Goal: Information Seeking & Learning: Learn about a topic

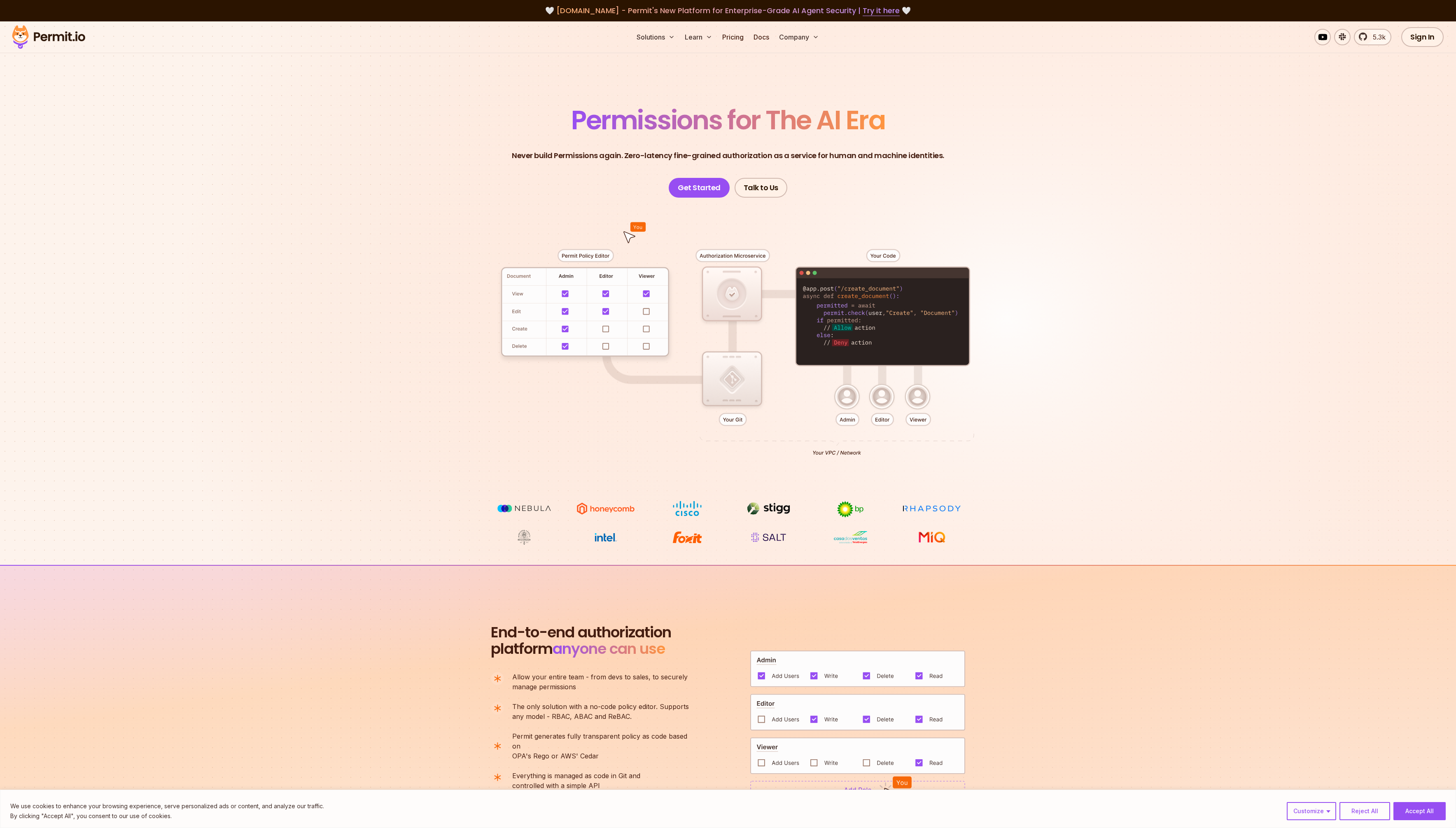
click at [748, 38] on ul "Solutions Learn Pricing Docs Company" at bounding box center [728, 37] width 189 height 17
click at [741, 36] on link "Pricing" at bounding box center [733, 37] width 28 height 17
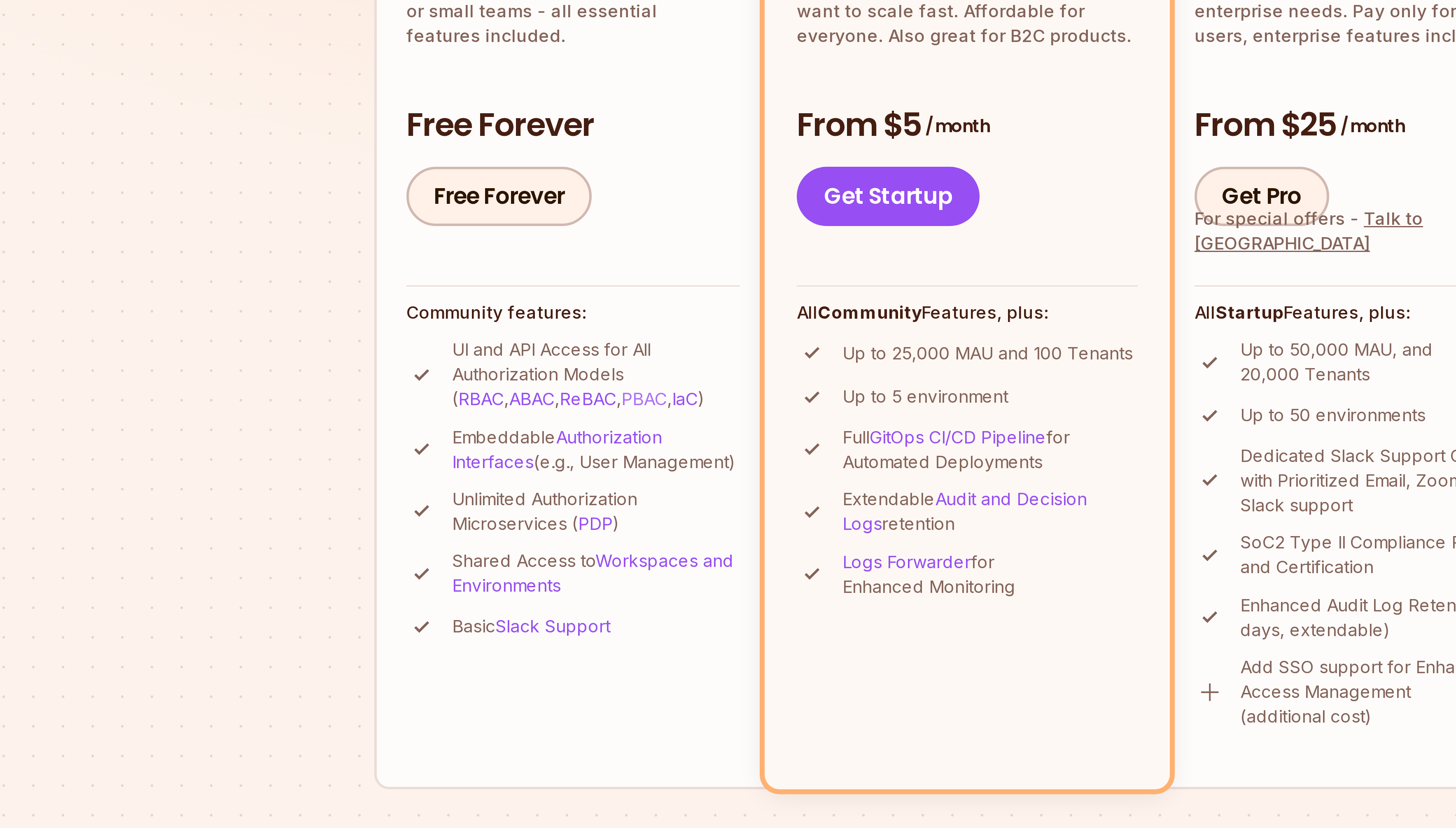
click at [547, 401] on link "PBAC" at bounding box center [554, 401] width 15 height 7
click at [564, 401] on link "IaC" at bounding box center [568, 401] width 9 height 7
click at [509, 400] on link "ABAC" at bounding box center [516, 401] width 15 height 7
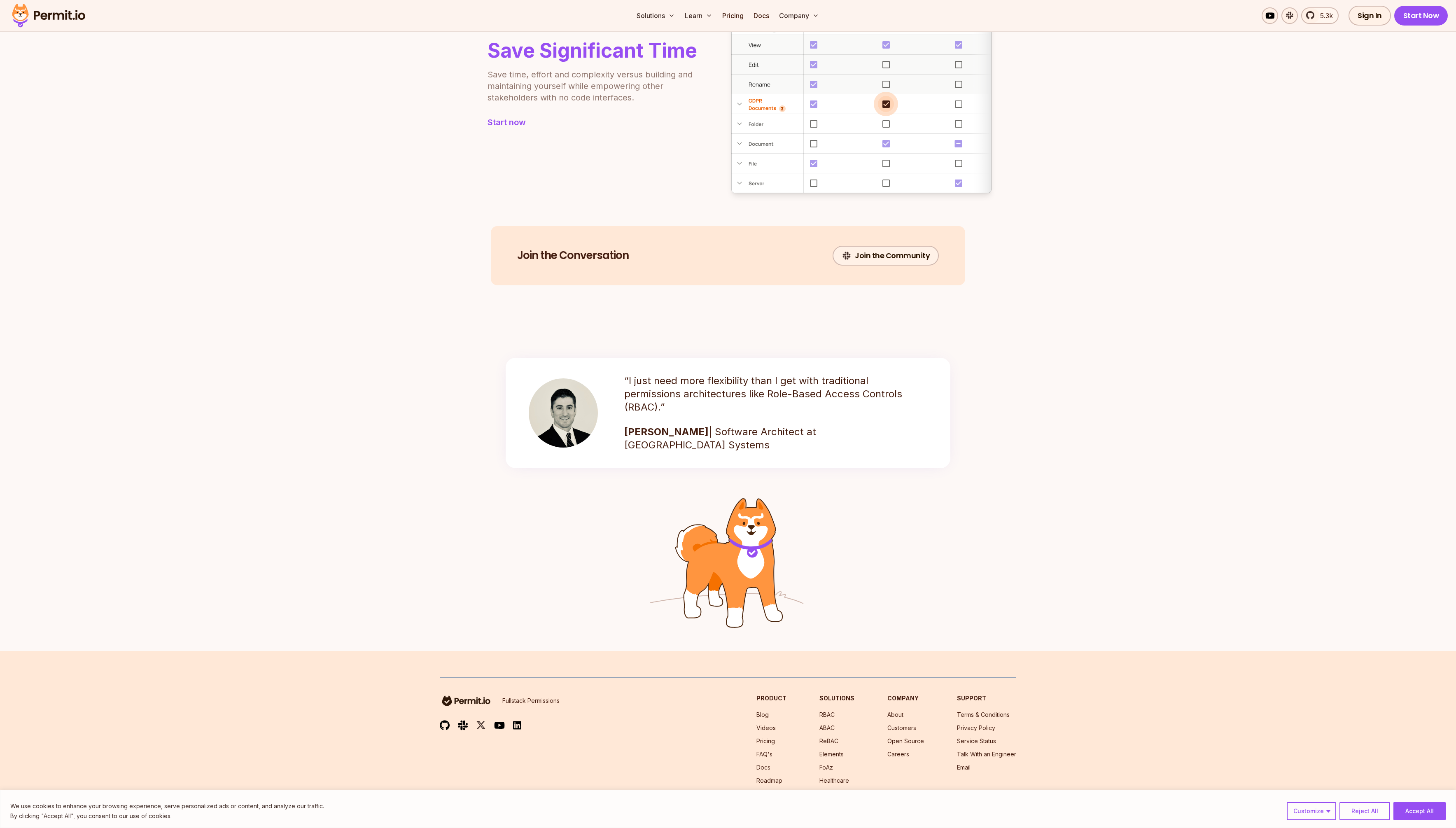
scroll to position [897, 0]
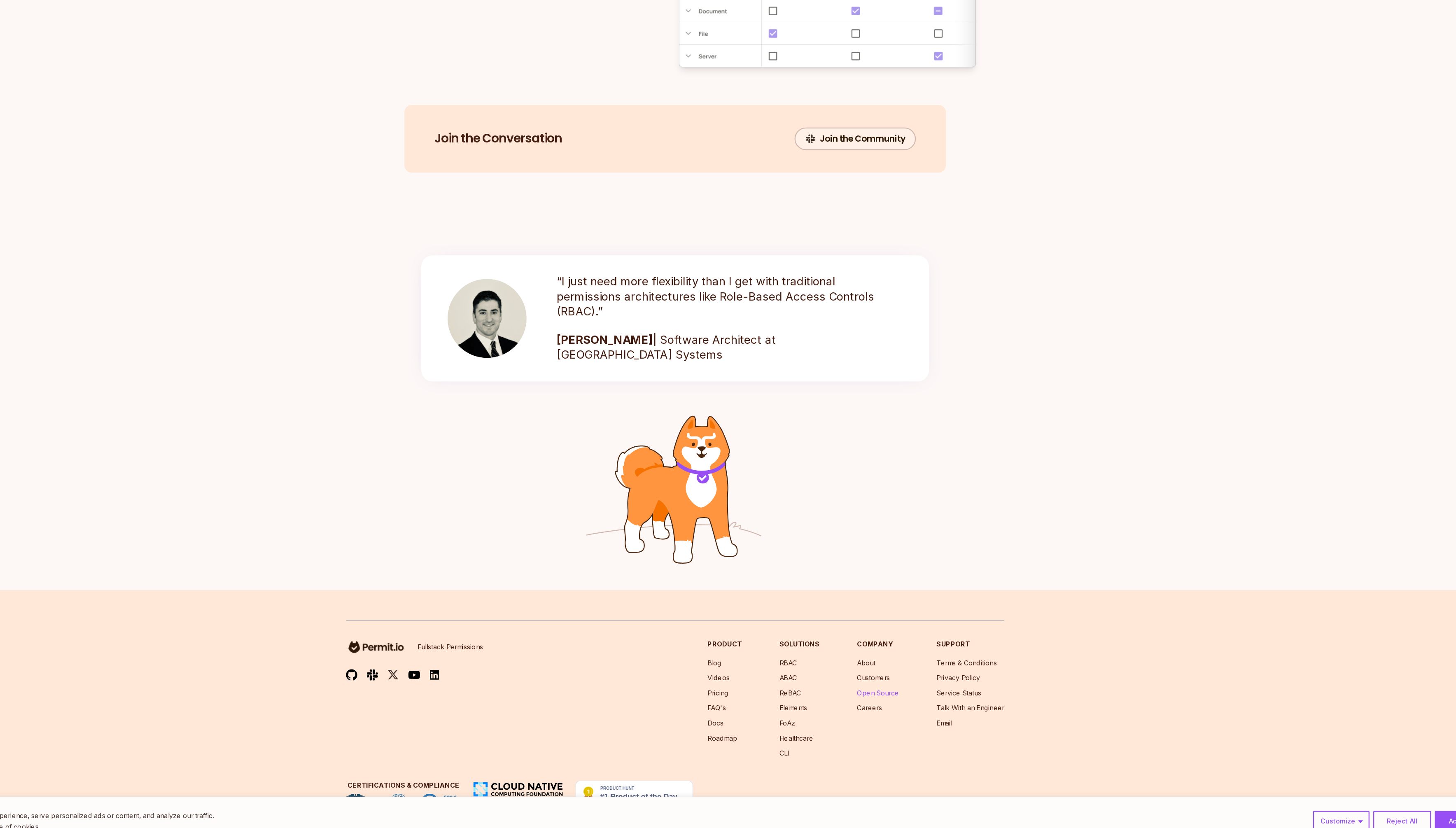
click at [905, 698] on link "Open Source" at bounding box center [906, 699] width 37 height 7
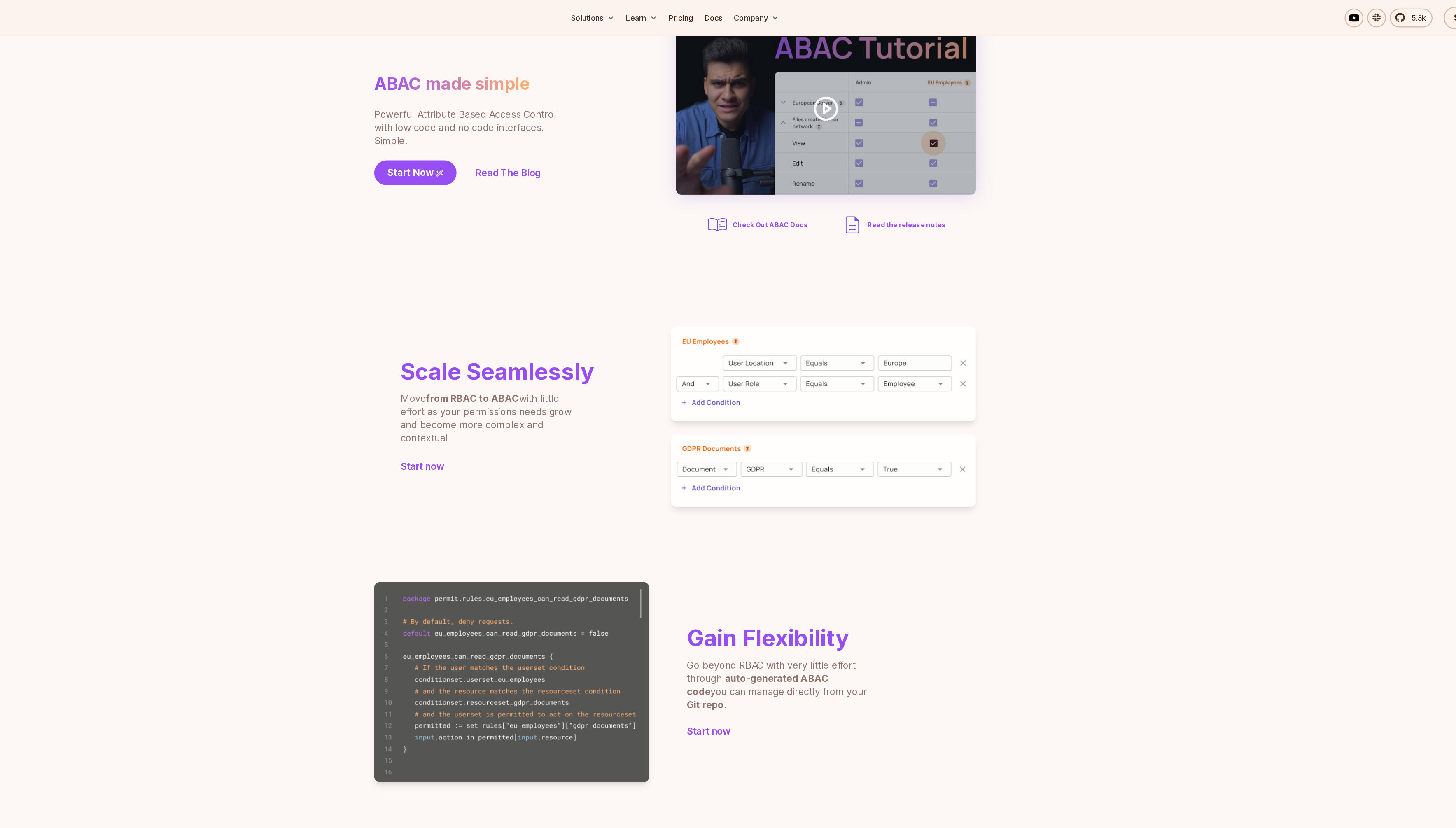
scroll to position [72, 0]
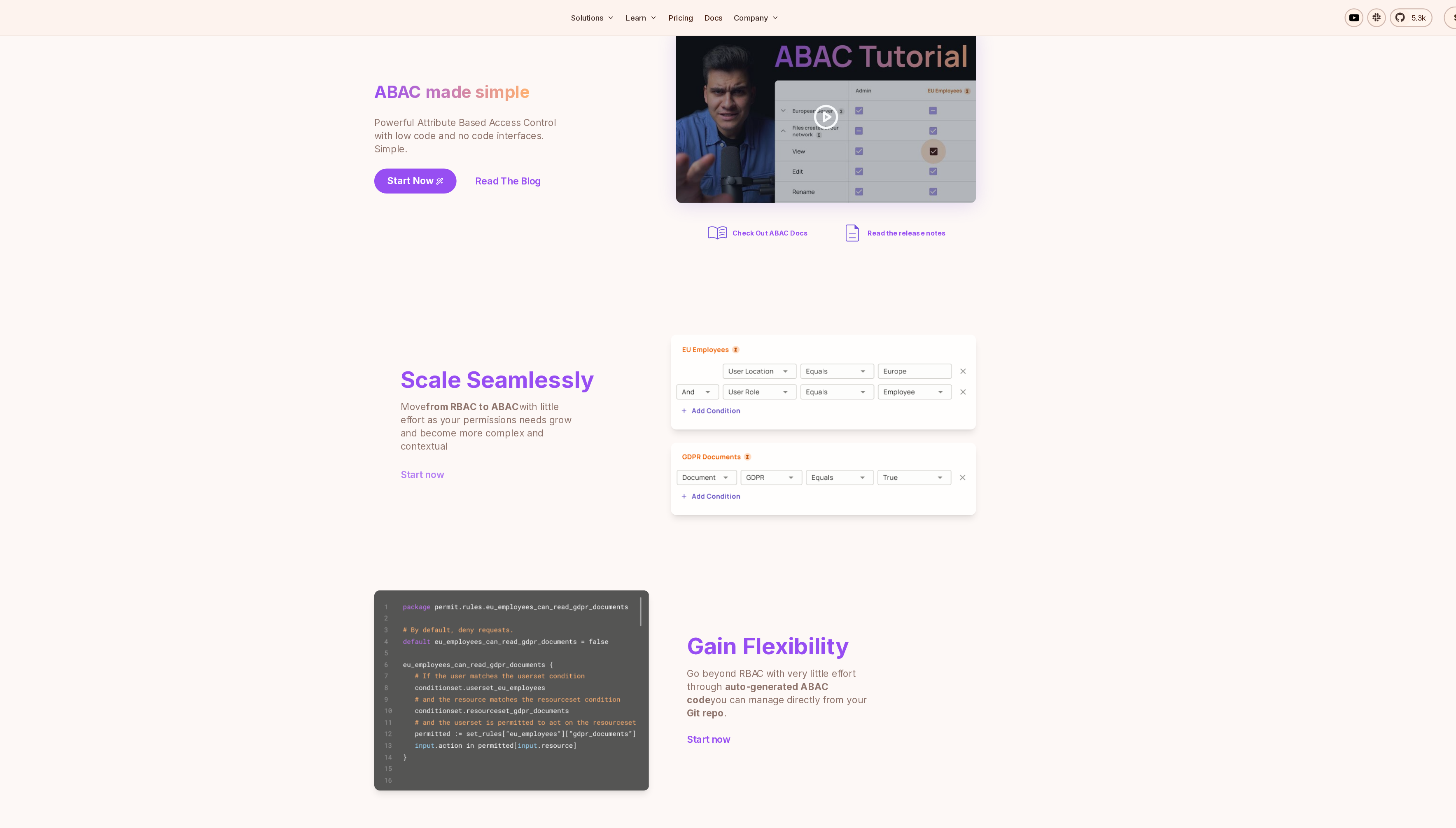
click at [588, 411] on link "Start now" at bounding box center [572, 415] width 170 height 11
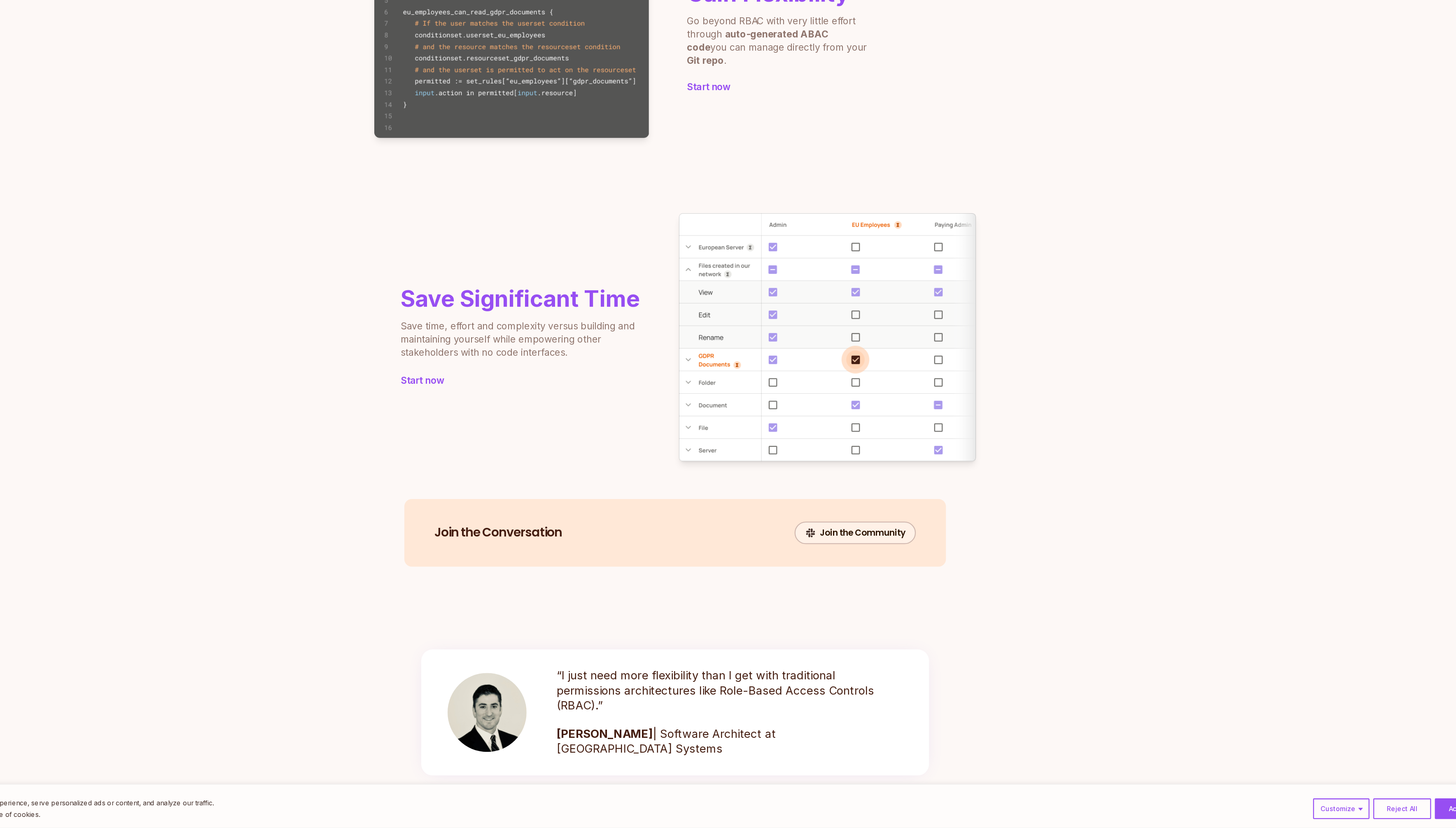
scroll to position [558, 0]
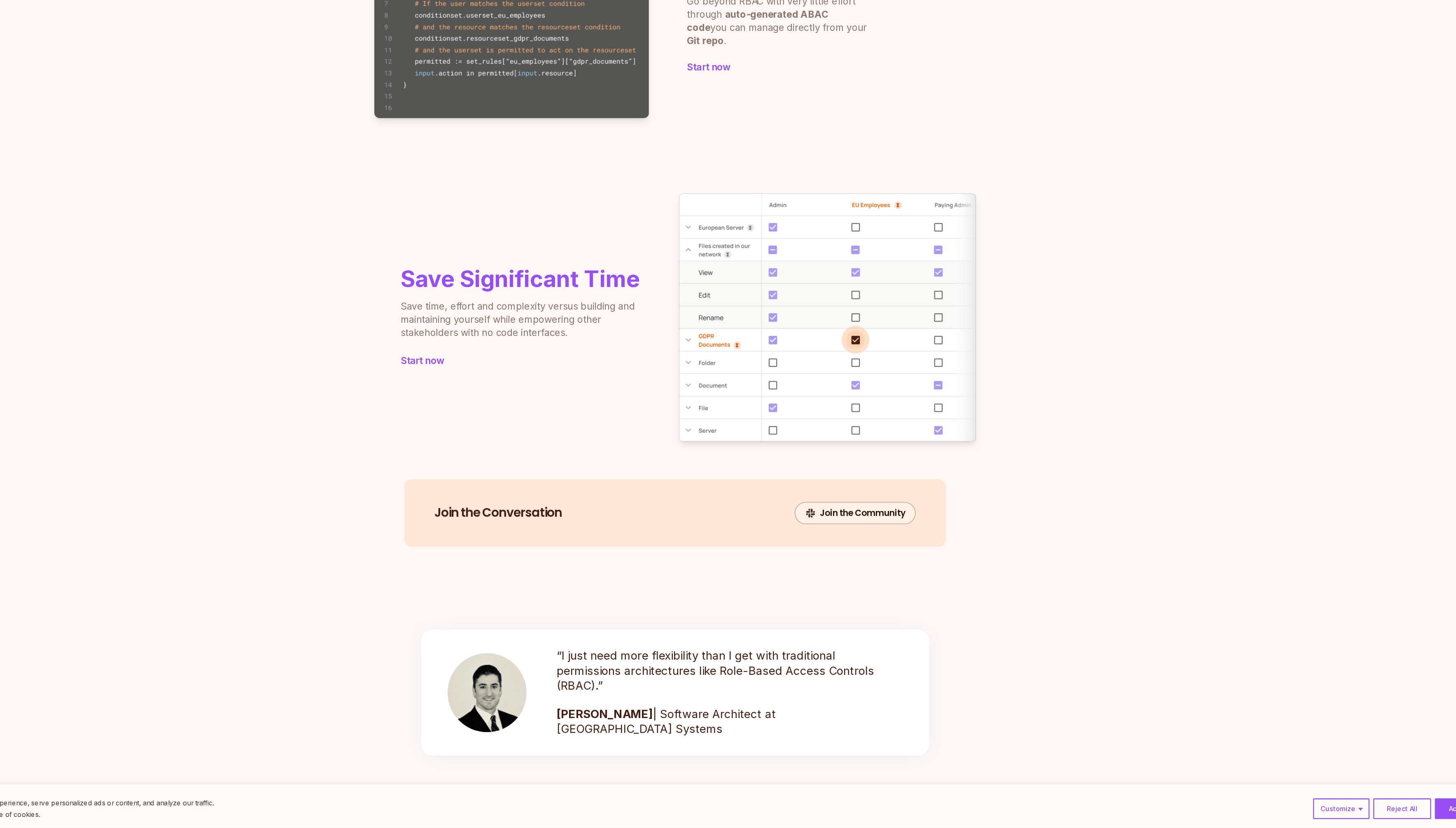
click at [1060, 578] on section "Join the Conversation Join the Community" at bounding box center [728, 571] width 1456 height 99
click at [332, 385] on section "Save Significant Time Save time, effort and complexity versus building and main…" at bounding box center [728, 380] width 1456 height 284
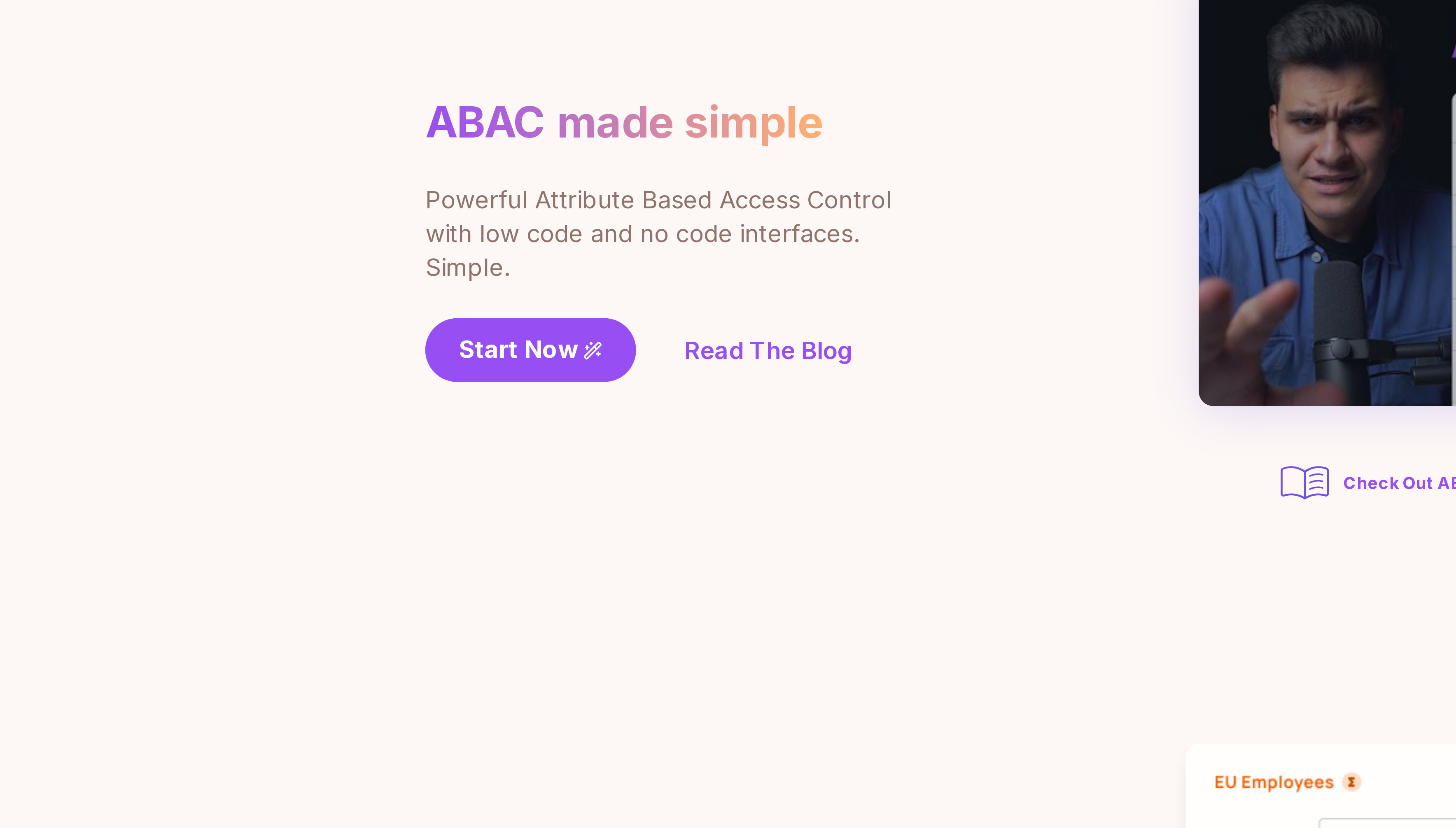
scroll to position [2, 0]
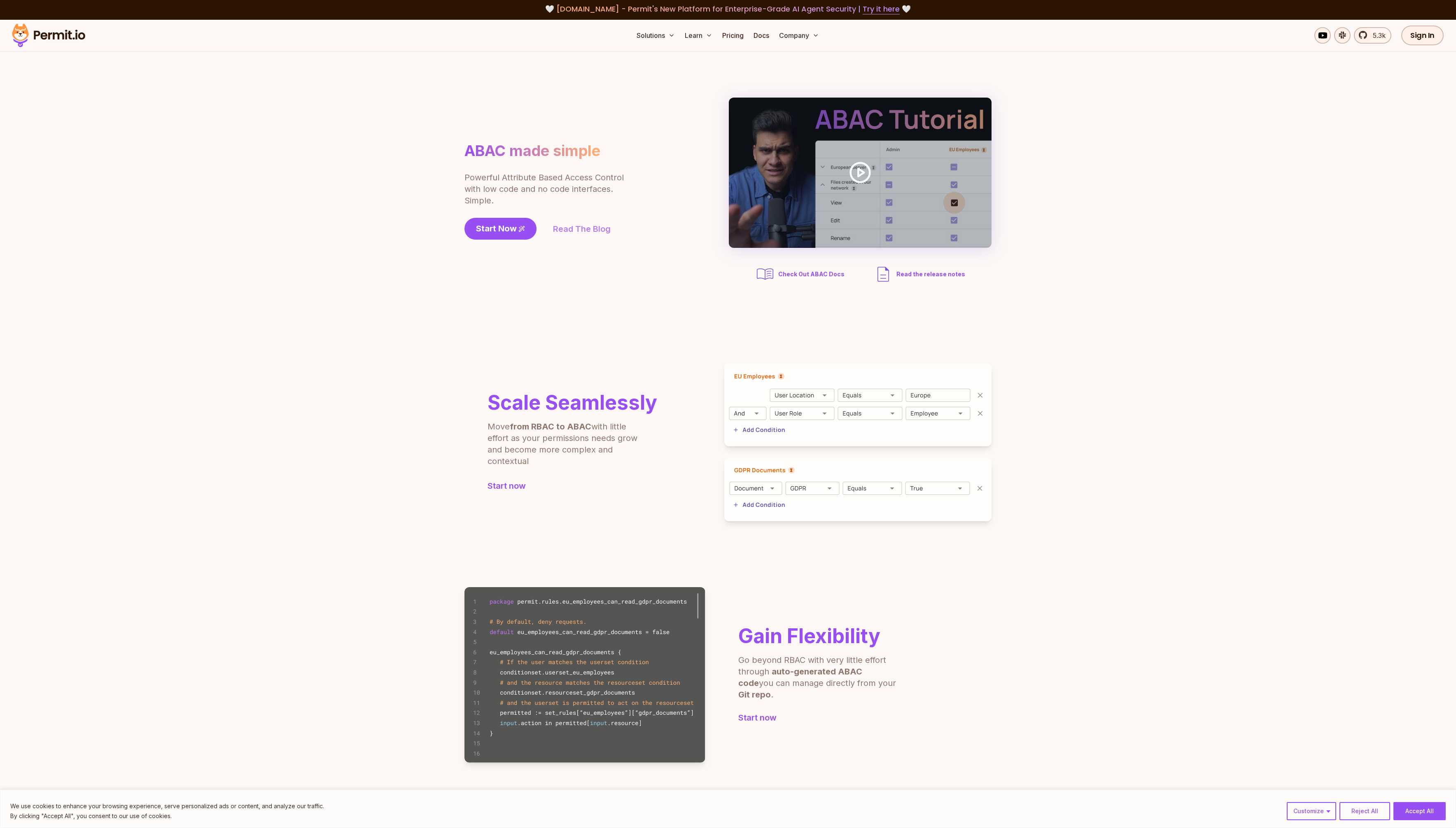
click at [560, 231] on link "Read The Blog" at bounding box center [582, 229] width 58 height 11
click at [321, 551] on section "Scale Seamlessly Move from RBAC to ABAC with little effort as your permissions …" at bounding box center [728, 442] width 1456 height 224
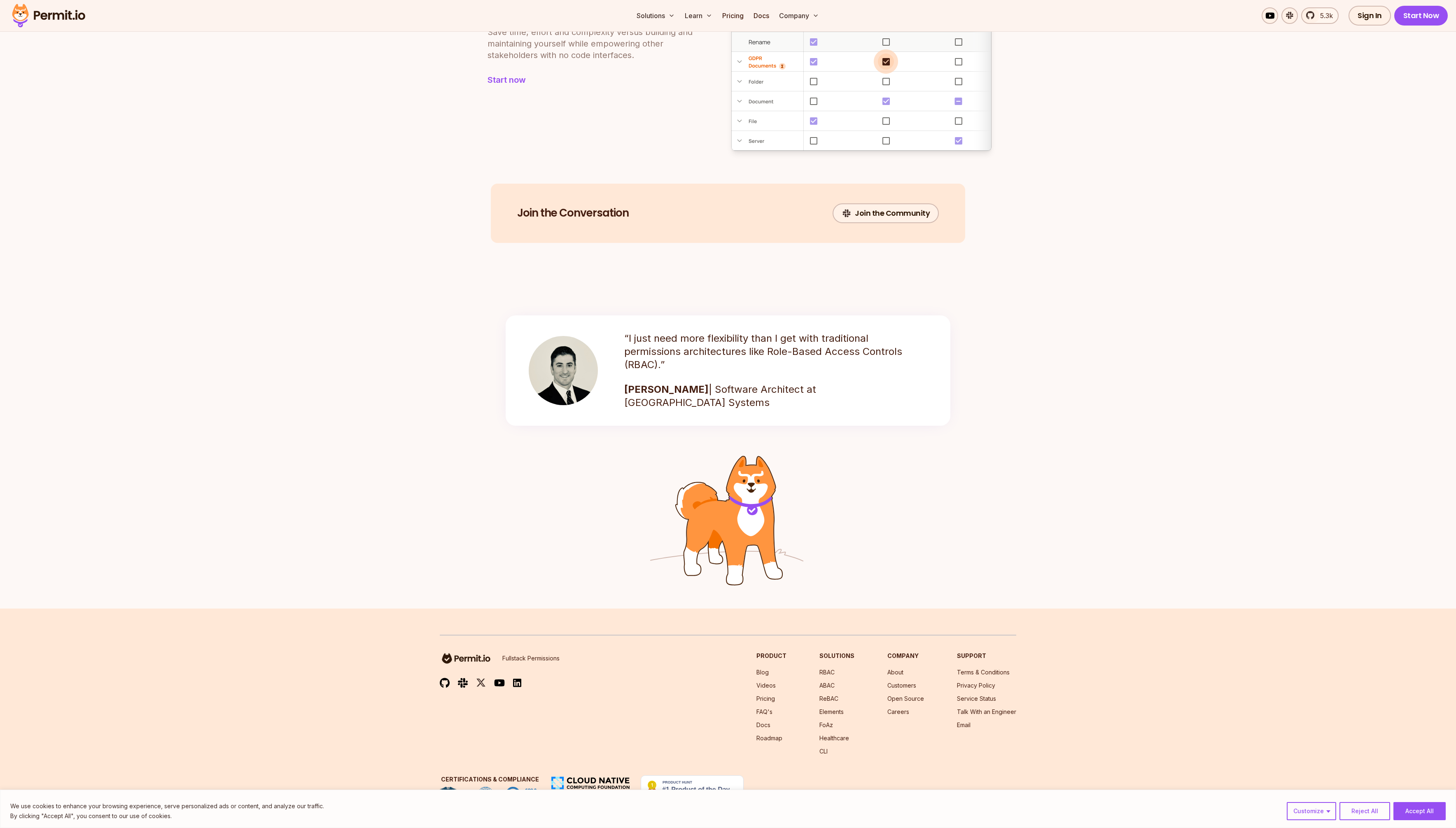
scroll to position [0, 0]
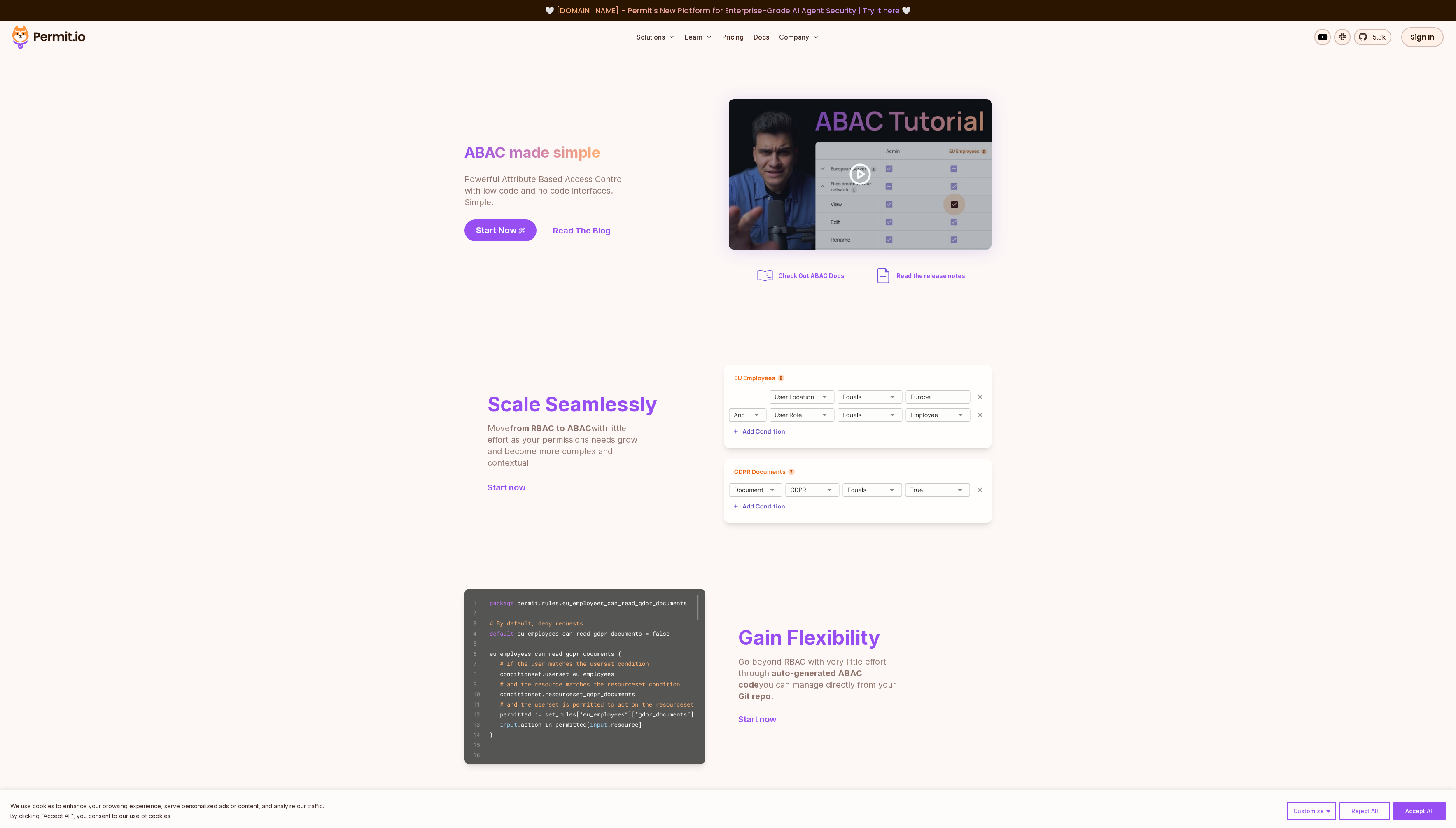
click at [65, 44] on img at bounding box center [48, 37] width 81 height 28
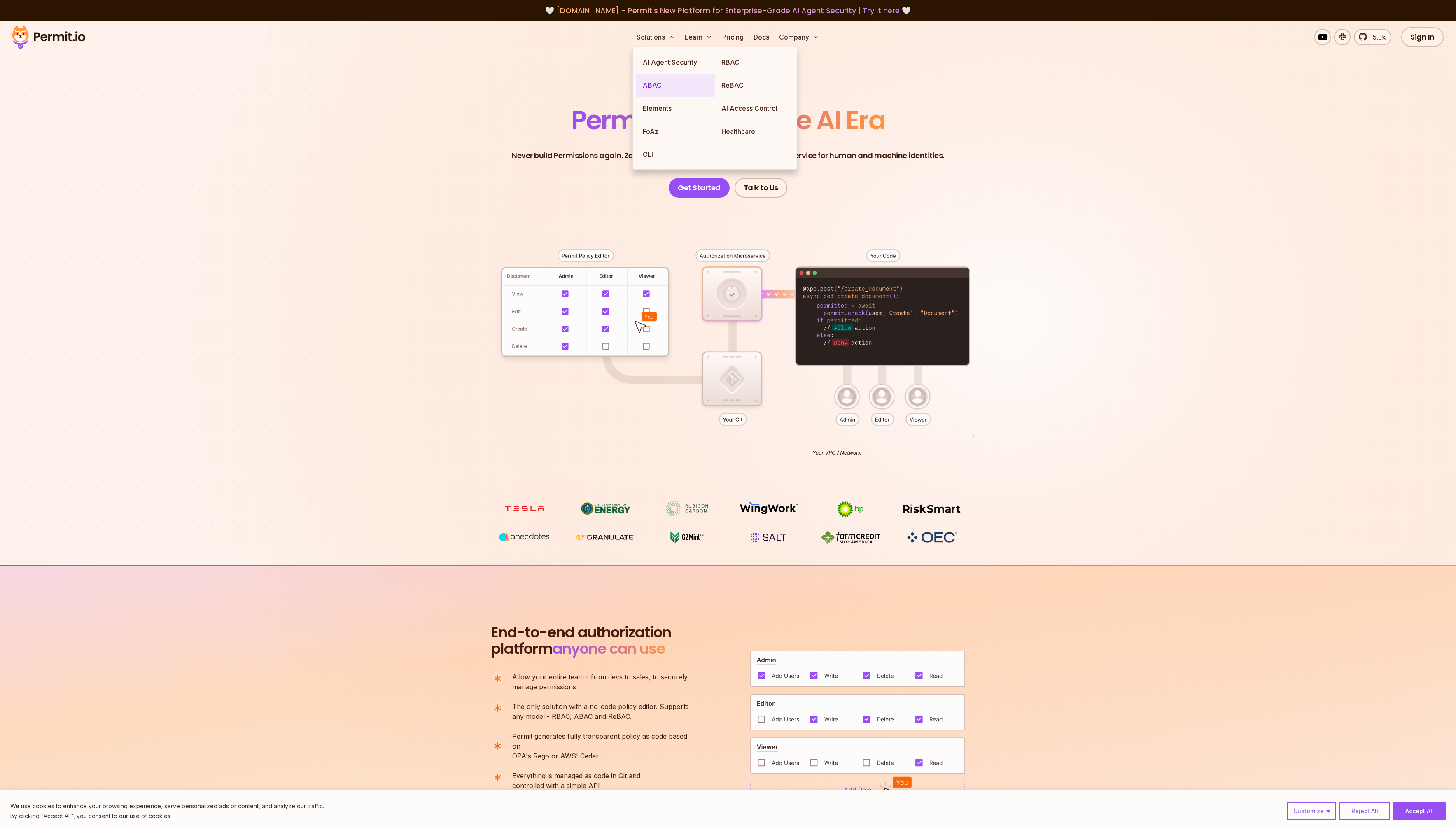
click at [660, 83] on link "ABAC" at bounding box center [675, 86] width 79 height 23
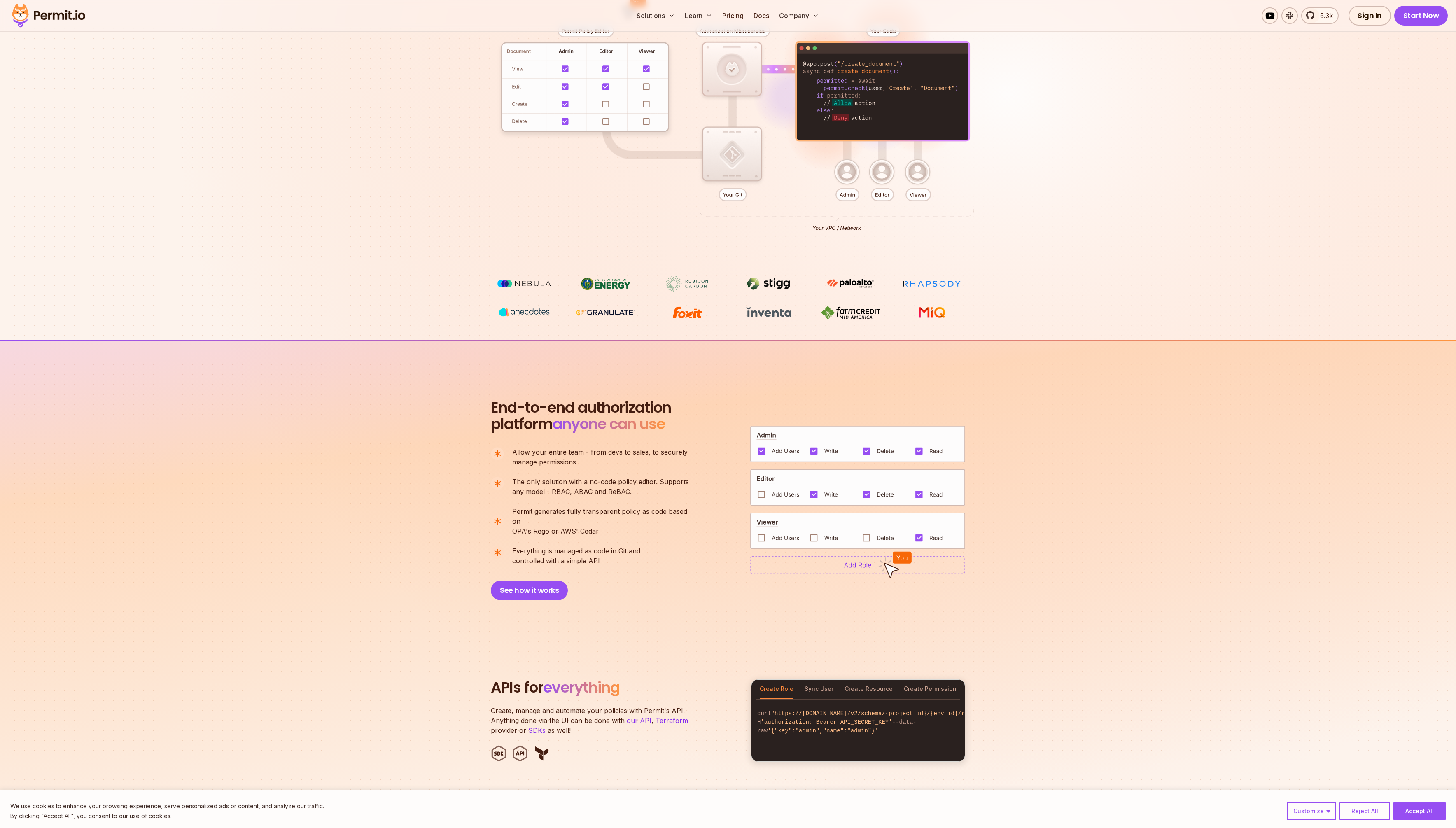
click at [326, 516] on div "End-to-end authorization platform anyone can use A no-code authorization platfo…" at bounding box center [728, 652] width 1456 height 623
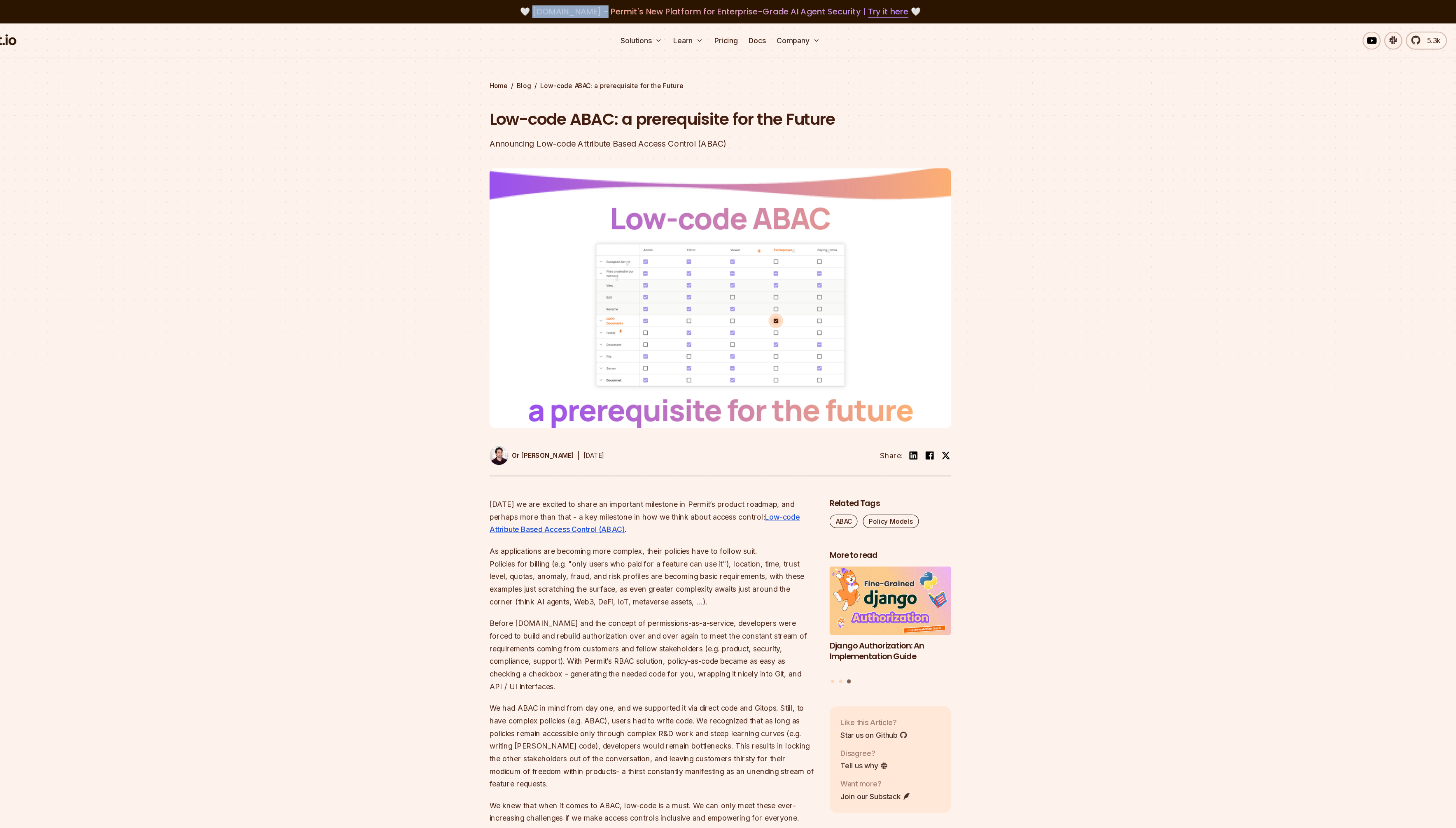
drag, startPoint x: 618, startPoint y: 13, endPoint x: 564, endPoint y: 7, distance: 54.3
click at [564, 7] on span "agent.security - Permit's New Platform for Enterprise-Grade AI Agent Security |…" at bounding box center [728, 10] width 344 height 10
copy span "agent.security"
